Goal: Task Accomplishment & Management: Manage account settings

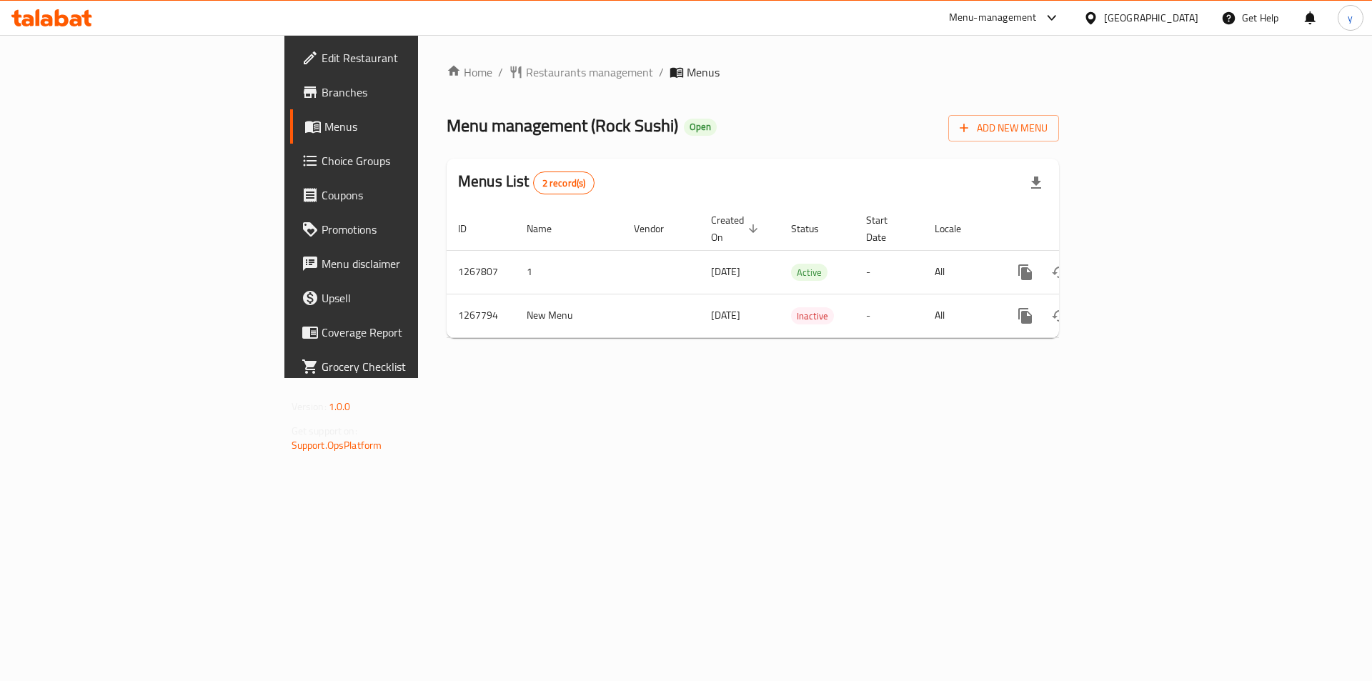
click at [322, 169] on span "Choice Groups" at bounding box center [412, 160] width 181 height 17
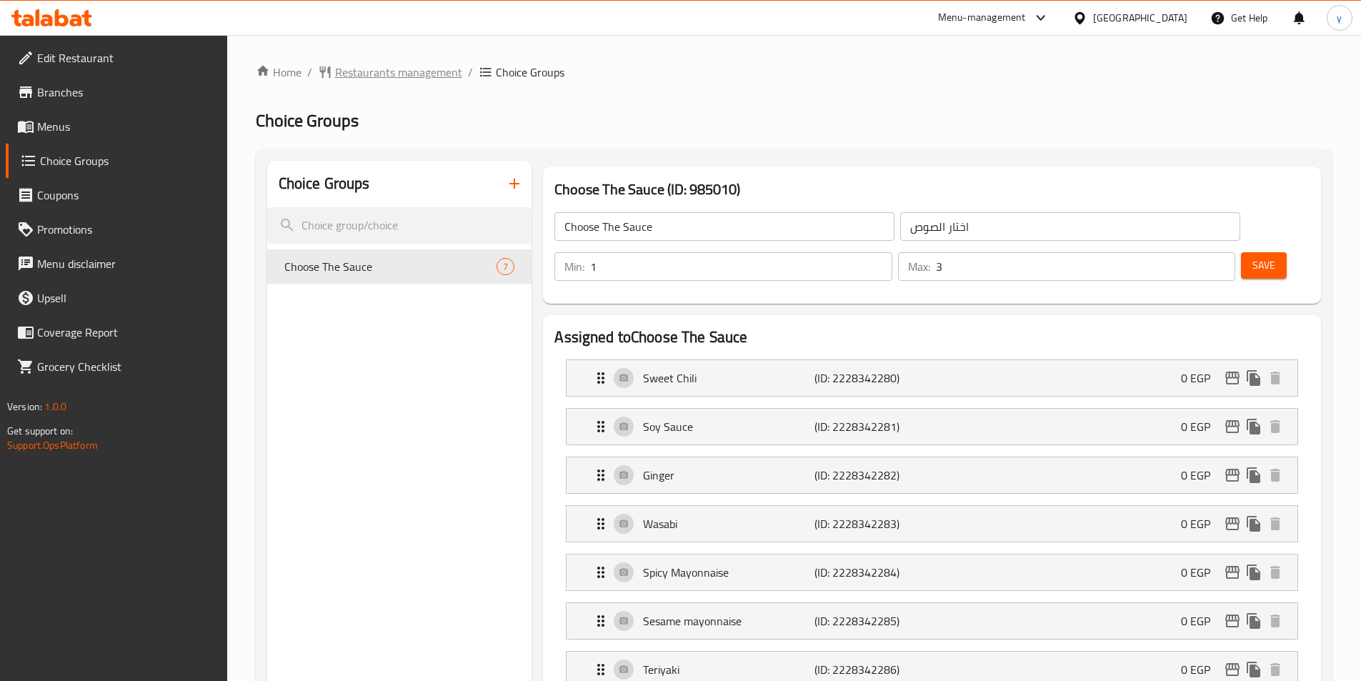
click at [352, 74] on span "Restaurants management" at bounding box center [398, 72] width 127 height 17
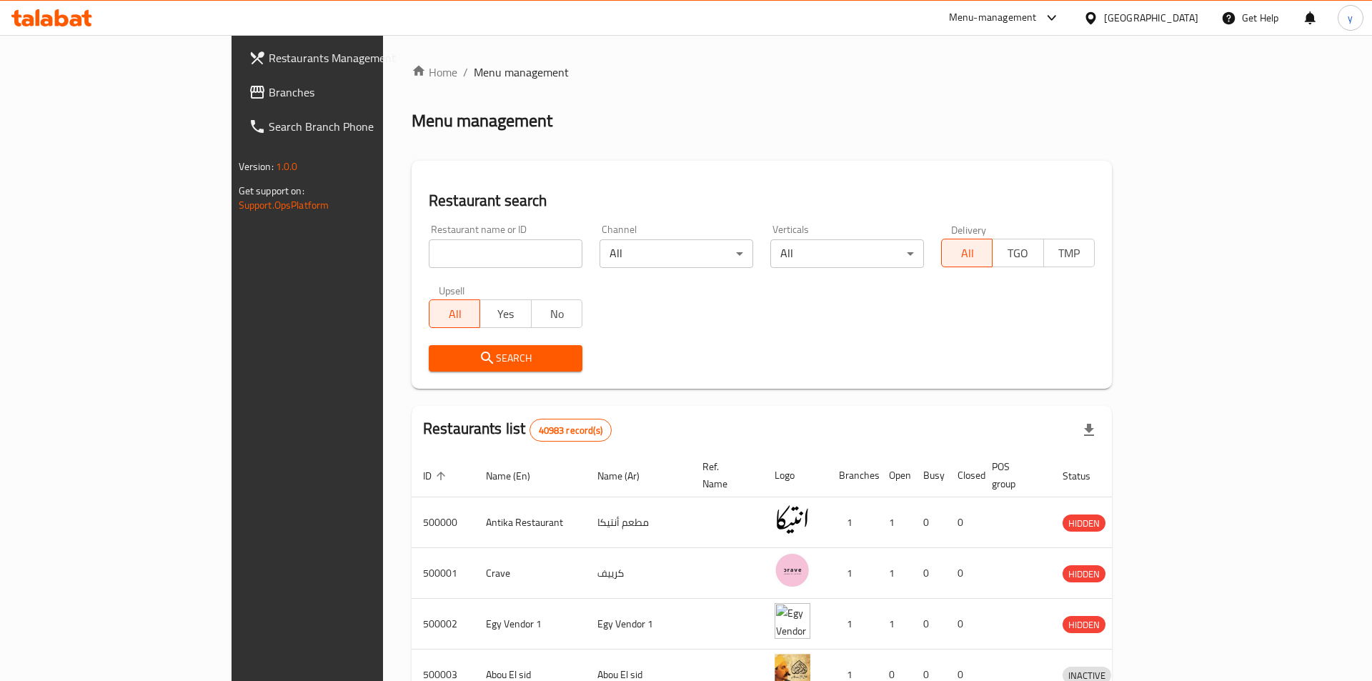
click at [90, 87] on div at bounding box center [686, 340] width 1372 height 681
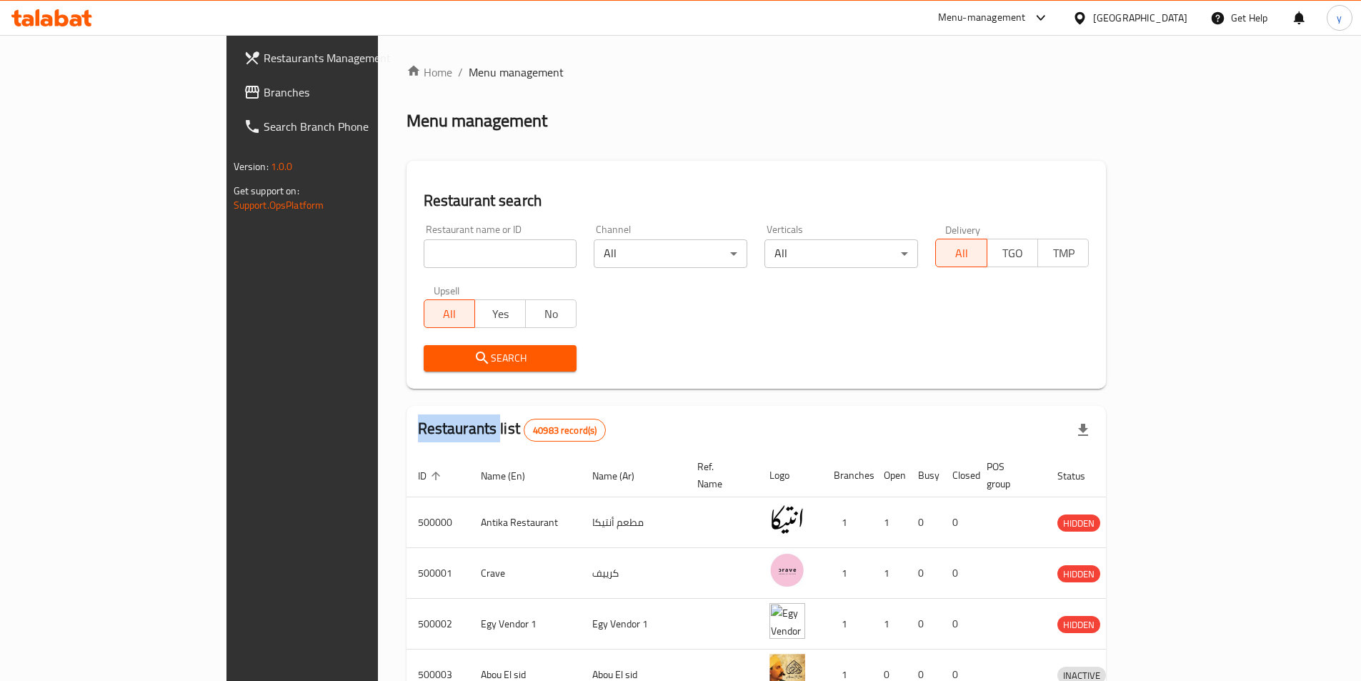
click at [227, 87] on div "Restaurants Management Branches Search Branch Phone Version: 1.0.0 Get support …" at bounding box center [681, 558] width 909 height 1047
click at [264, 87] on span "Branches" at bounding box center [353, 92] width 179 height 17
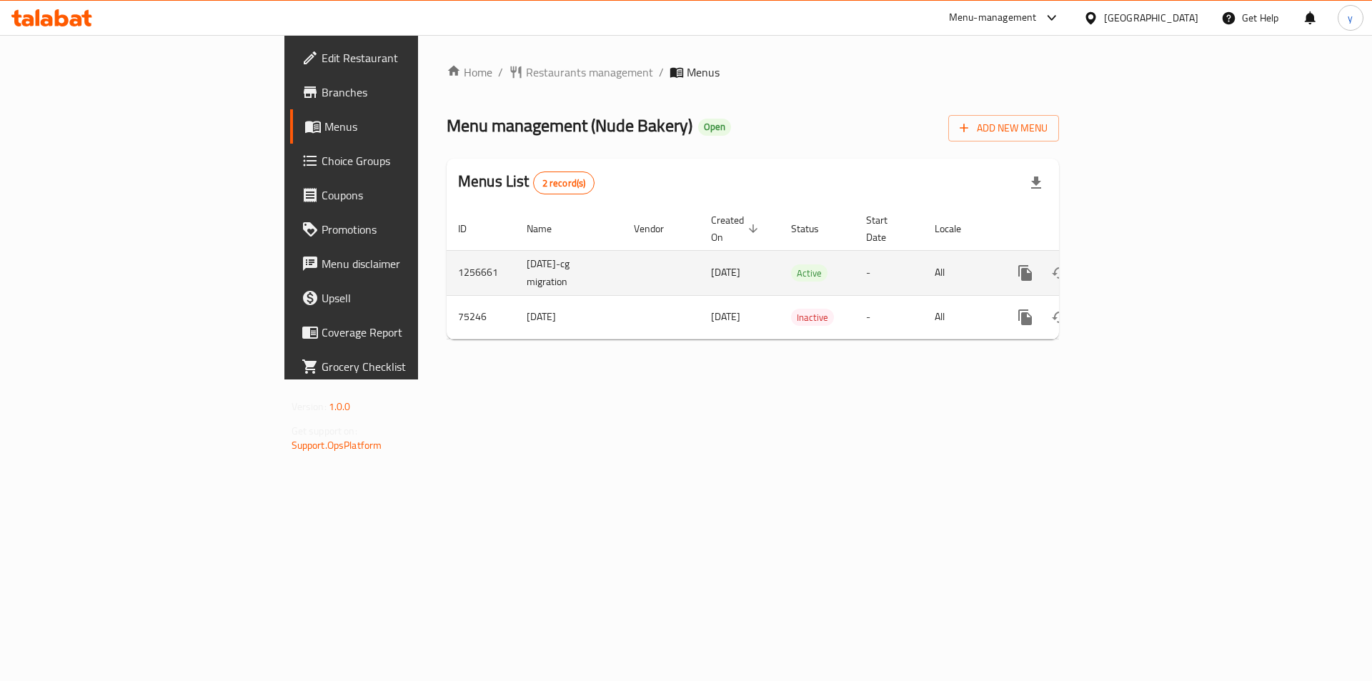
click at [1137, 264] on icon "enhanced table" at bounding box center [1128, 272] width 17 height 17
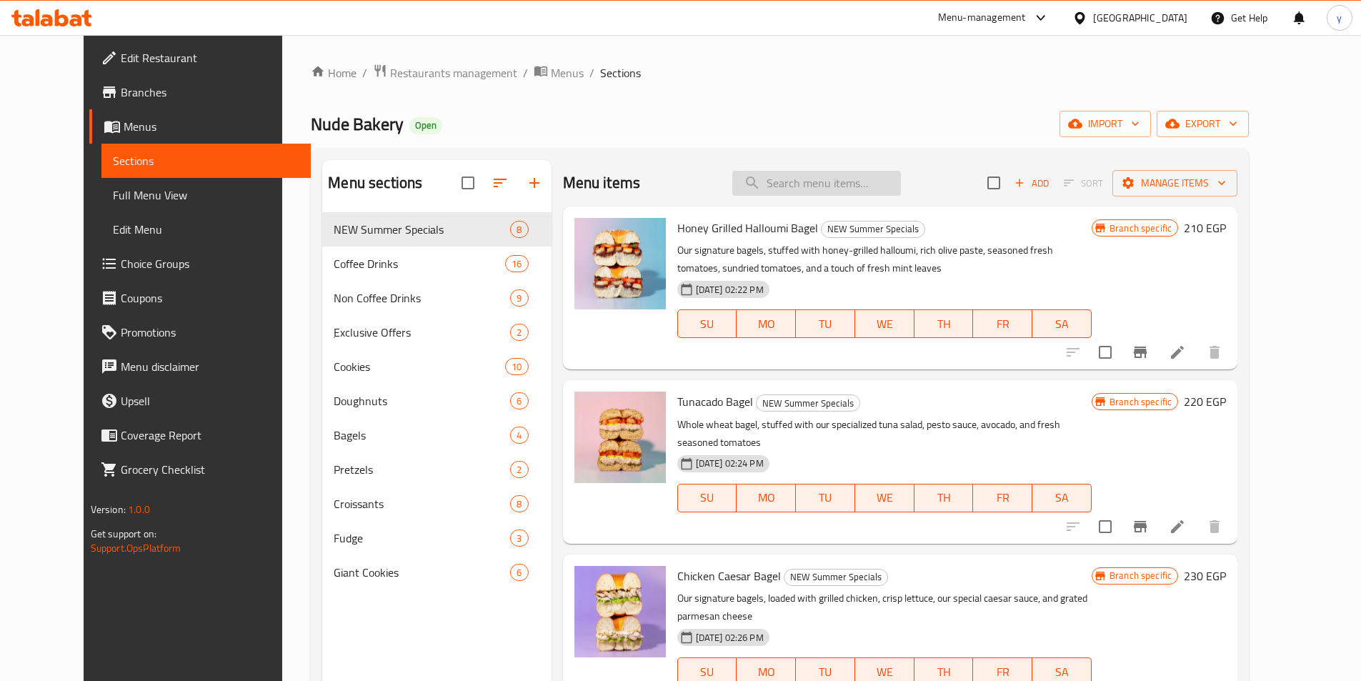
click at [816, 182] on input "search" at bounding box center [816, 183] width 169 height 25
paste input "White Chocolate Lotus Giant Cookie"
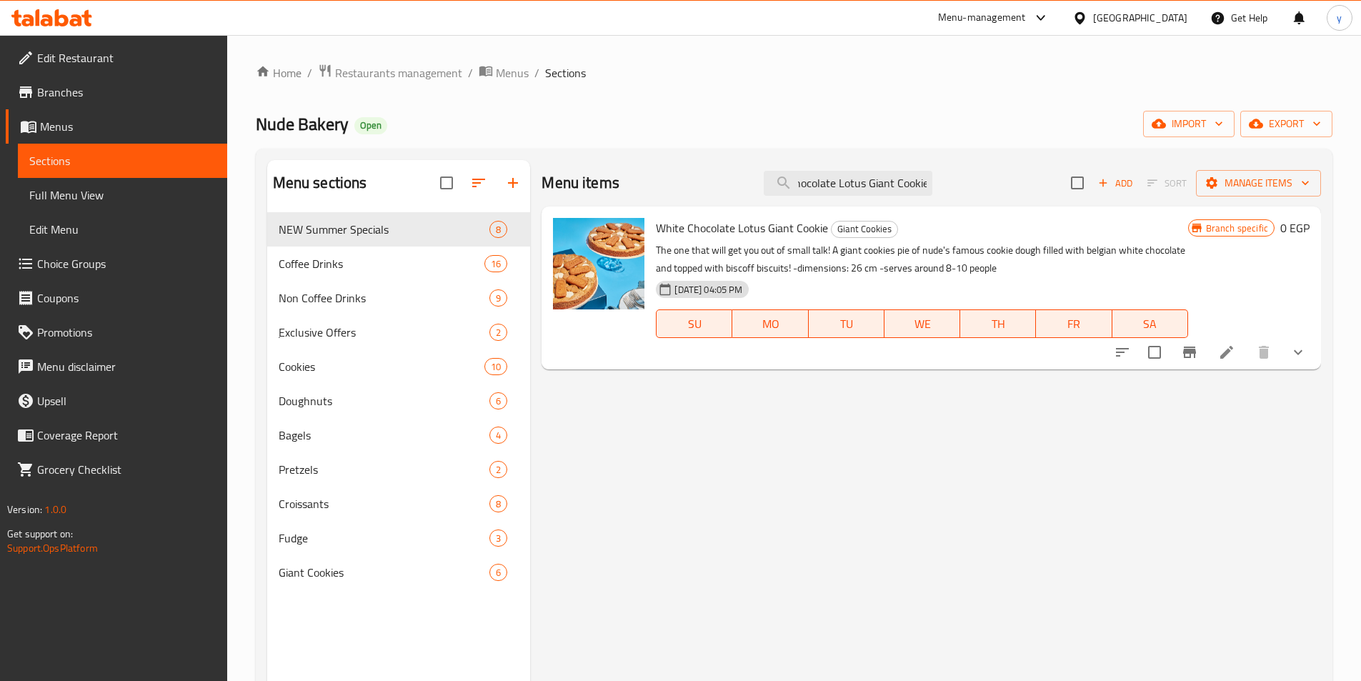
type input "White Chocolate Lotus Giant Cookie"
click at [1216, 351] on li at bounding box center [1227, 352] width 40 height 26
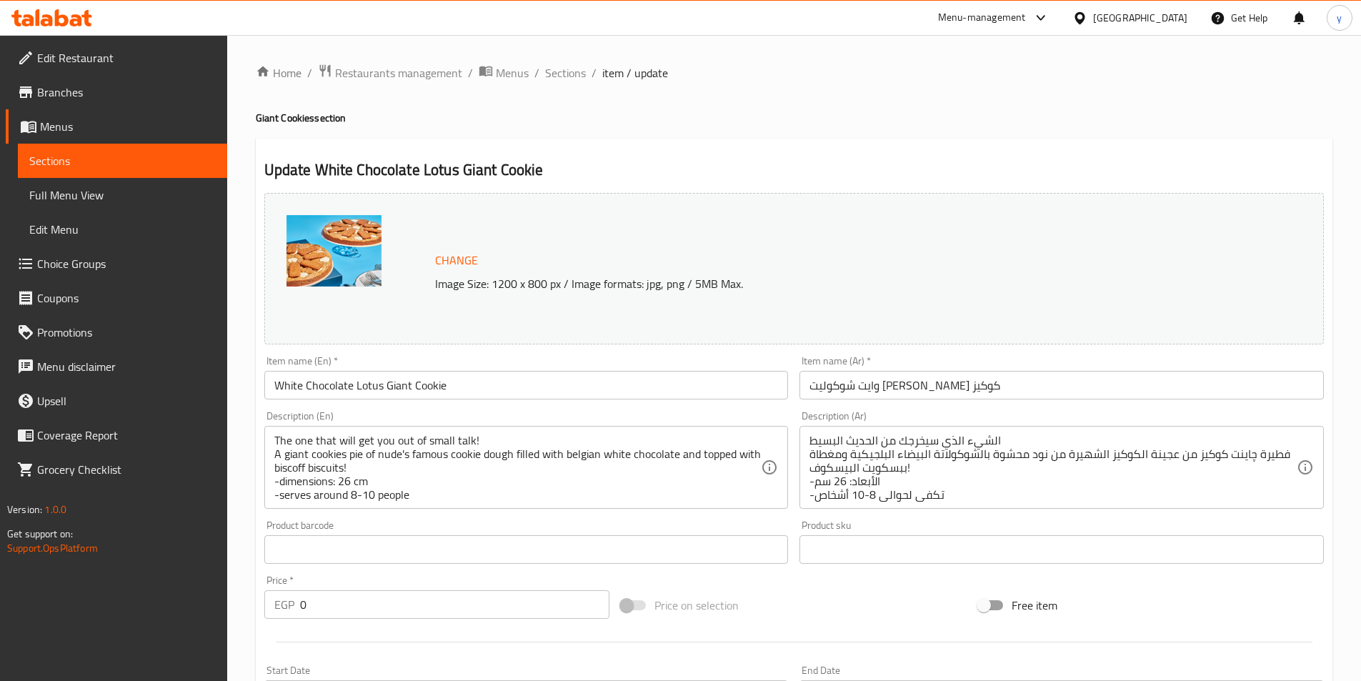
click at [620, 149] on div "Update White Chocolate Lotus Giant Cookie Change Image Size: 1200 x 800 px / Im…" at bounding box center [794, 560] width 1077 height 843
click at [715, 106] on div "Home / Restaurants management / Menus / Sections / item / update Giant Cookies …" at bounding box center [794, 528] width 1077 height 929
click at [392, 71] on span "Restaurants management" at bounding box center [398, 72] width 127 height 17
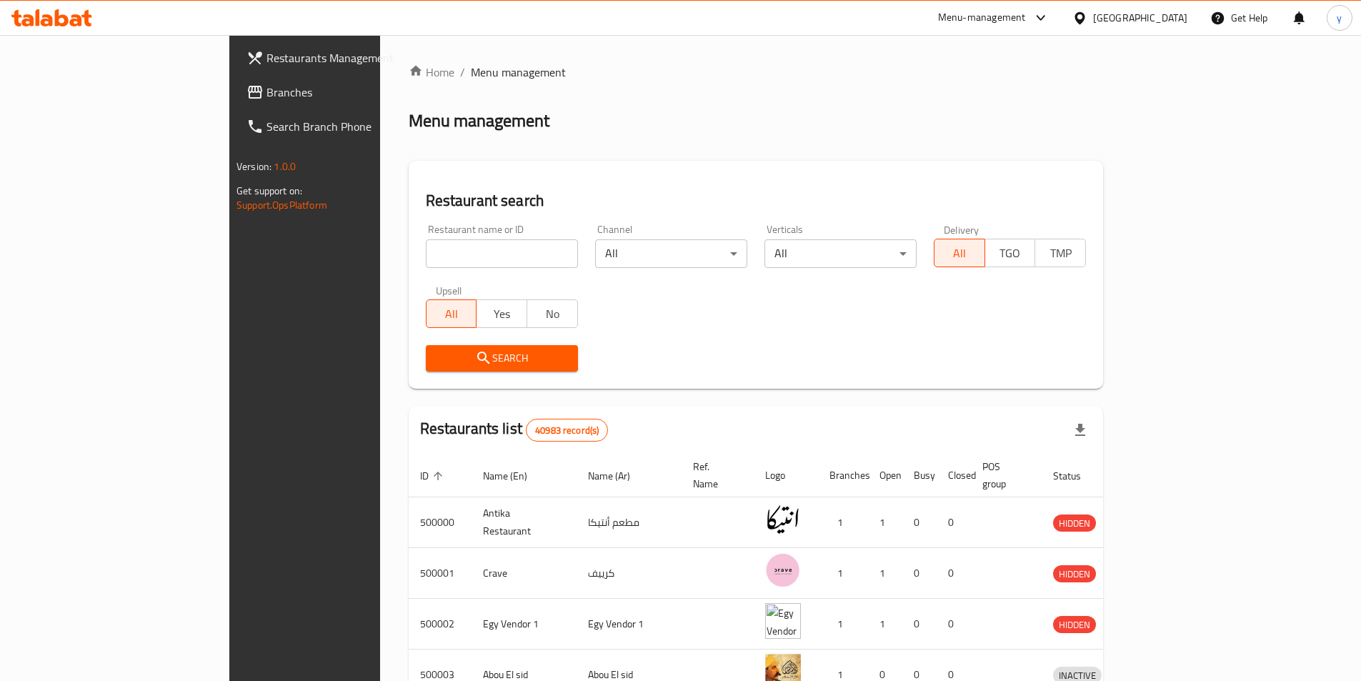
click at [267, 91] on span "Branches" at bounding box center [356, 92] width 179 height 17
